Goal: Find specific page/section: Find specific page/section

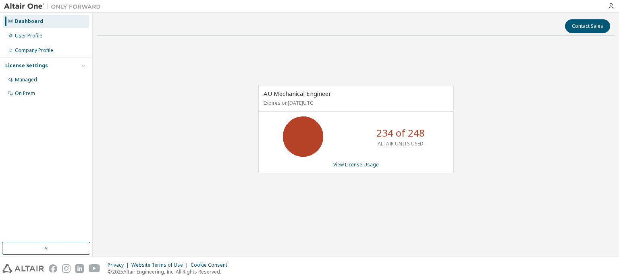
drag, startPoint x: 576, startPoint y: 118, endPoint x: 574, endPoint y: 111, distance: 7.5
click at [576, 116] on div "AU Mechanical Engineer Expires on [DATE] UTC 234 of 248 ALTAIR UNITS USED View …" at bounding box center [356, 133] width 518 height 182
